Goal: Check status: Check status

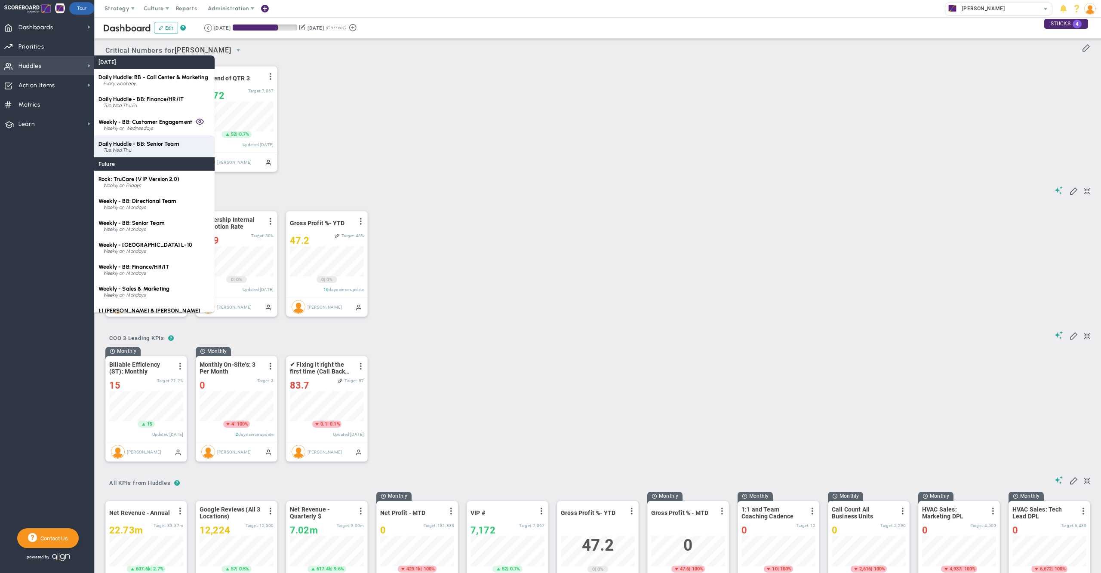
click at [166, 144] on span "Daily Huddle - BB: Senior Team" at bounding box center [139, 144] width 81 height 6
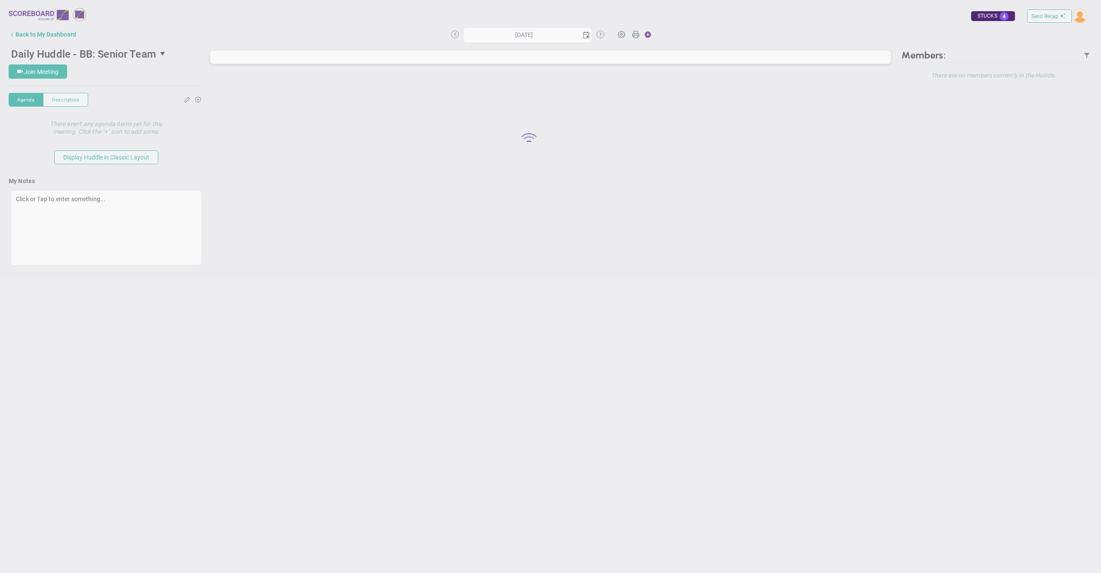
type input "Wednesday, September 3, 2025"
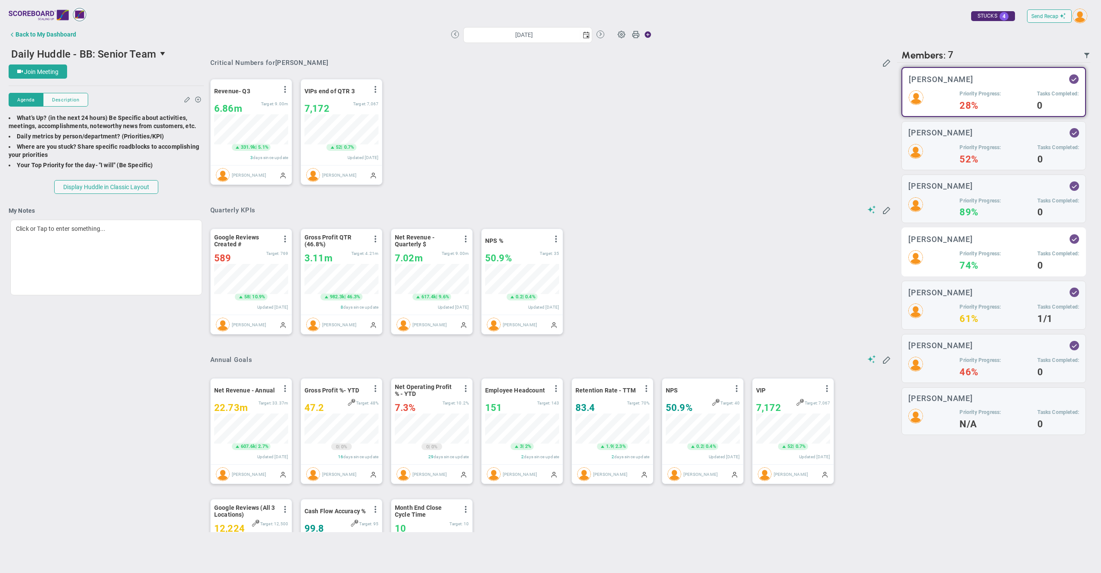
click at [943, 262] on div "Priority Progress: 74% Tasks Completed: 0" at bounding box center [994, 259] width 171 height 19
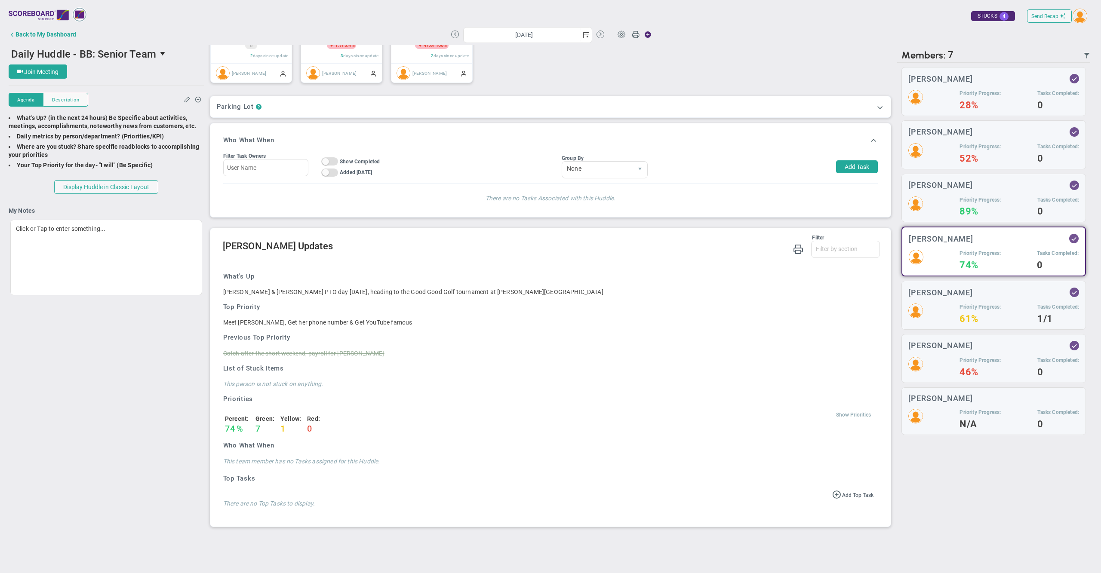
click at [838, 413] on span "Show Priorities" at bounding box center [853, 415] width 35 height 6
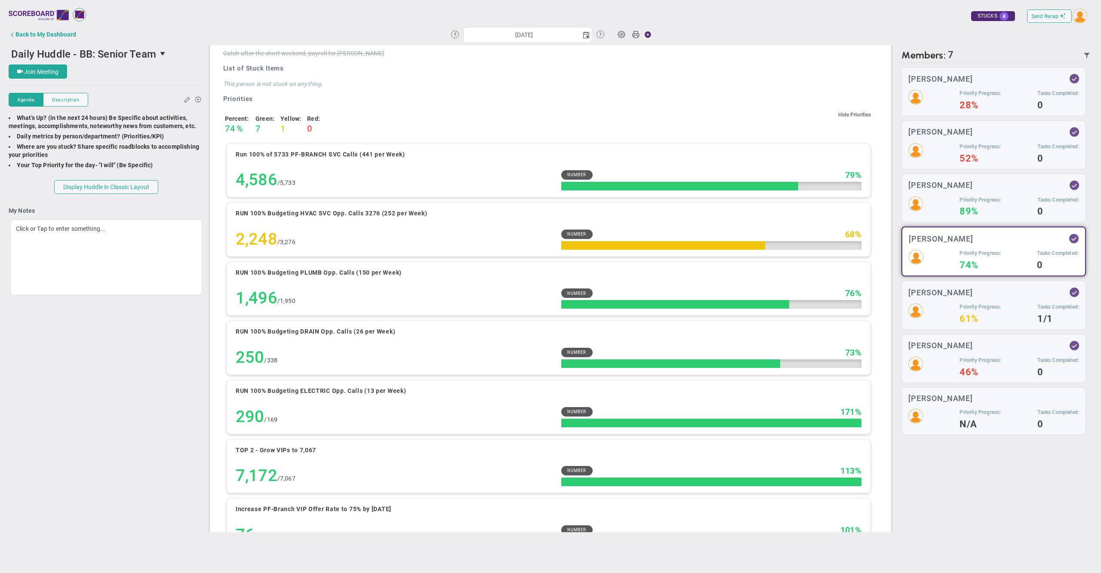
click at [716, 25] on div "Send Recap Profile Contact your Advisor Share! Become an Affiliate" at bounding box center [551, 15] width 1084 height 19
click at [237, 19] on div "Send Recap Profile Contact your Advisor Share! Become an Affiliate" at bounding box center [551, 15] width 1084 height 19
click at [1079, 19] on img at bounding box center [1080, 16] width 15 height 15
click at [1073, 98] on span "Sign Out" at bounding box center [1067, 103] width 65 height 17
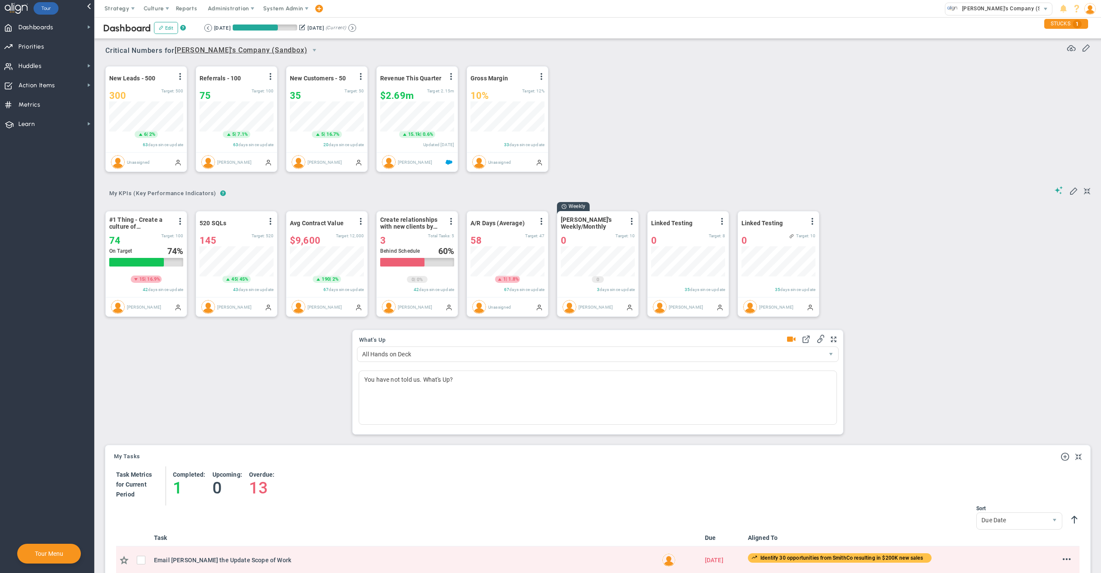
click at [990, 9] on span "[PERSON_NAME]'s Company (Sandbox)" at bounding box center [1010, 8] width 104 height 11
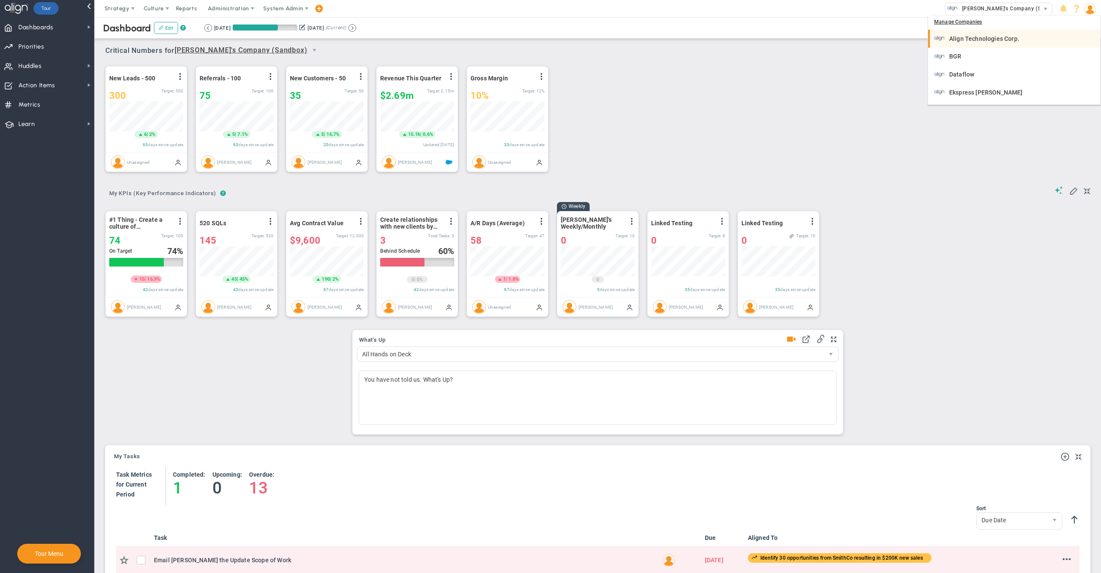
click at [983, 37] on span "Align Technologies Corp." at bounding box center [984, 39] width 70 height 6
